Goal: Task Accomplishment & Management: Complete application form

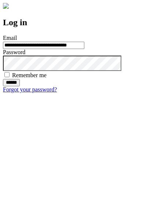
type input "**********"
click at [20, 86] on input "******" at bounding box center [11, 82] width 17 height 7
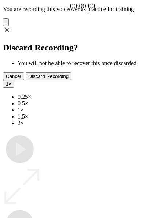
type input "**********"
